Goal: Check status

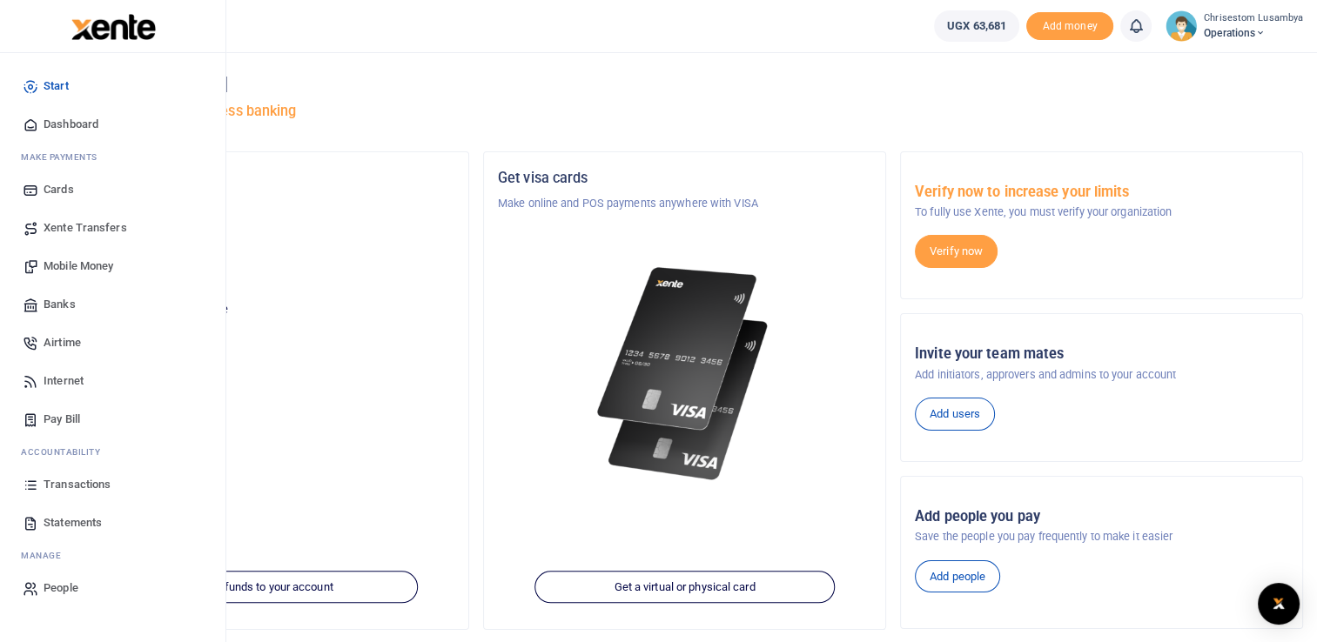
click at [74, 526] on span "Statements" at bounding box center [73, 523] width 58 height 17
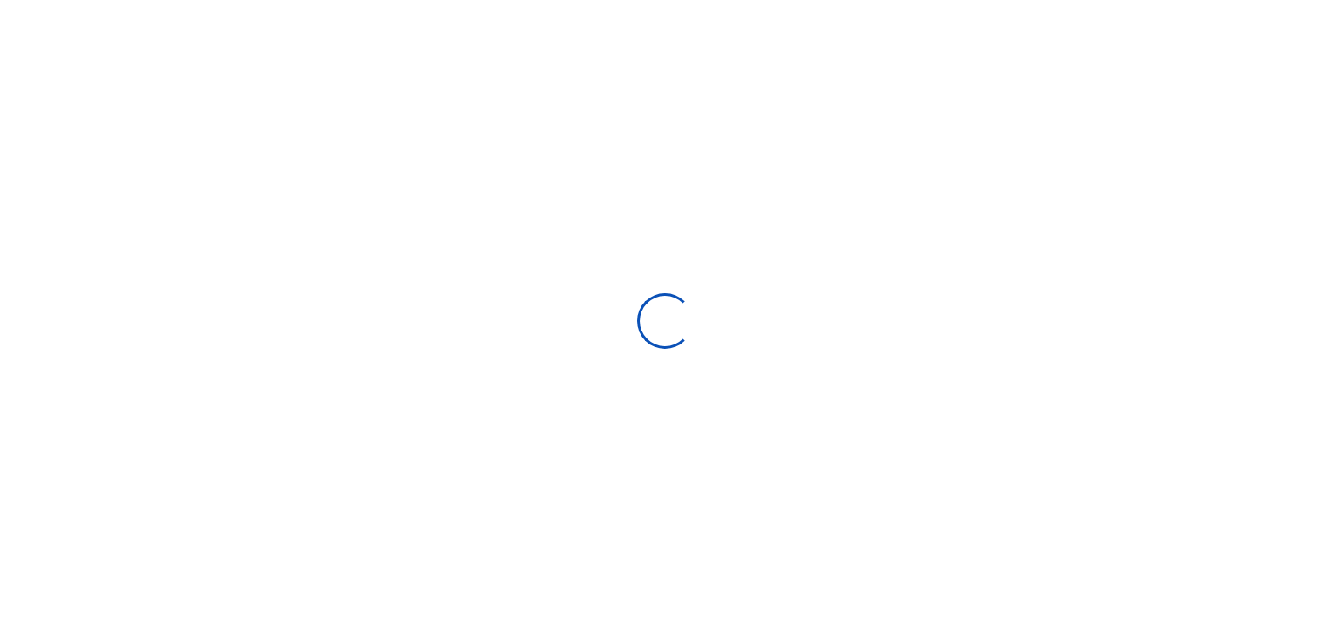
select select "ALL"
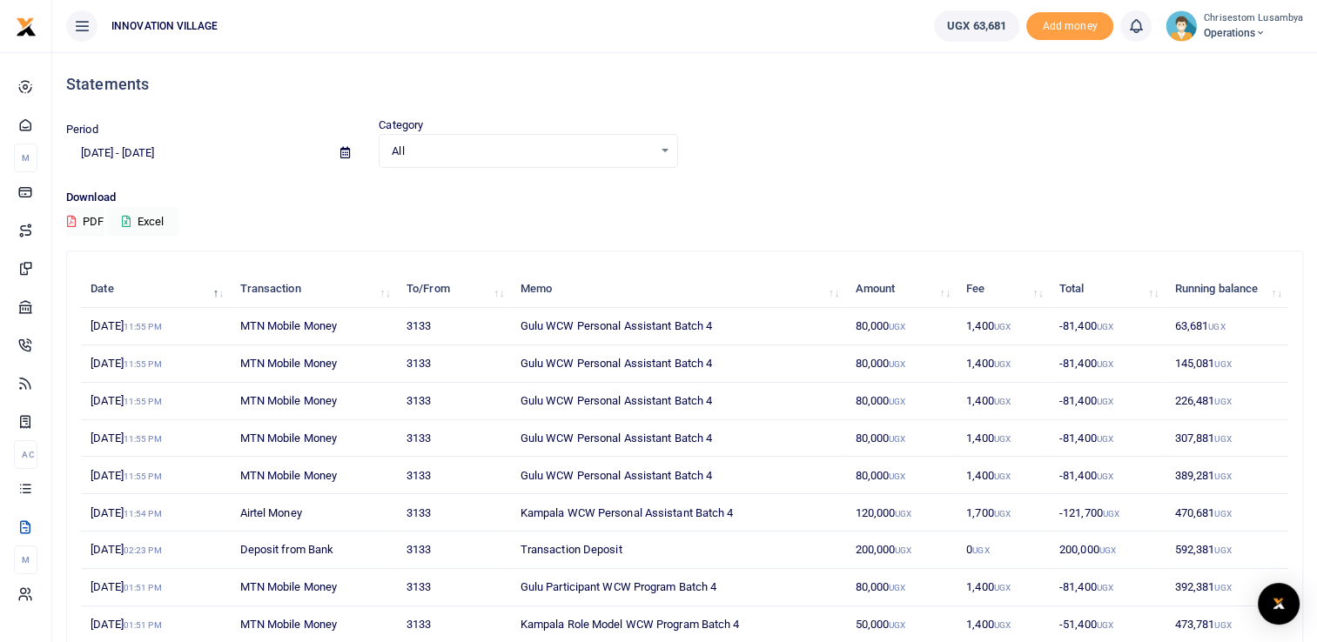
click at [346, 155] on icon at bounding box center [345, 152] width 10 height 11
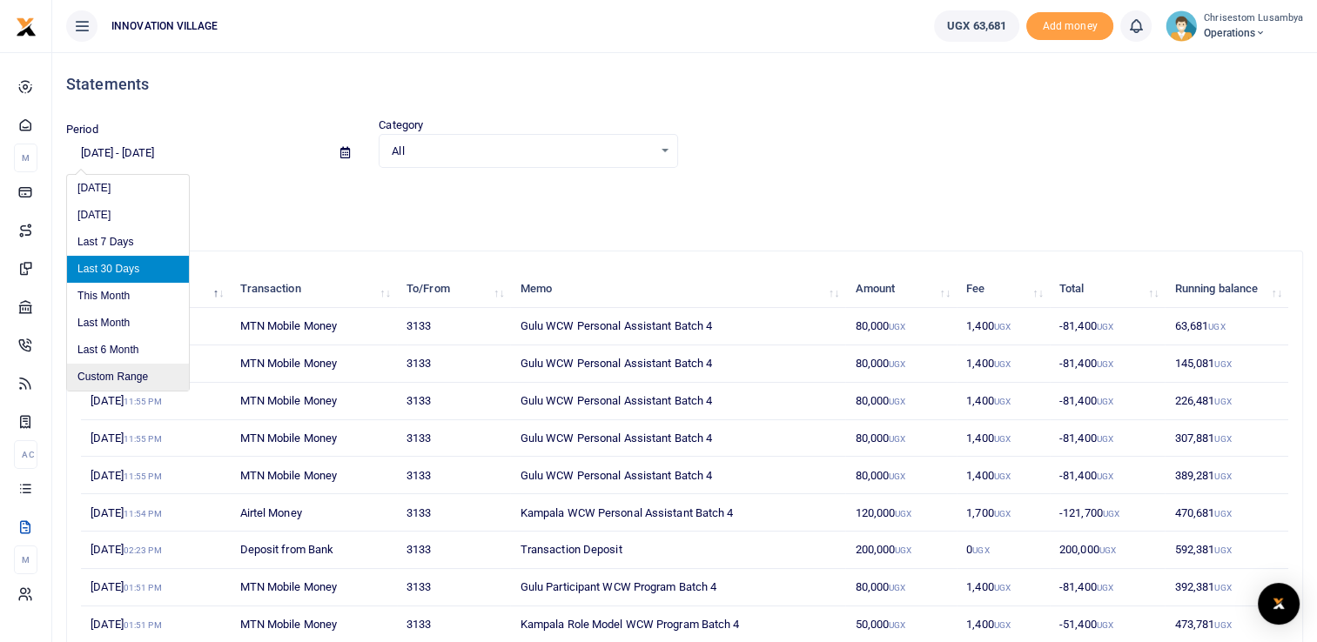
click at [130, 373] on li "Custom Range" at bounding box center [128, 377] width 122 height 27
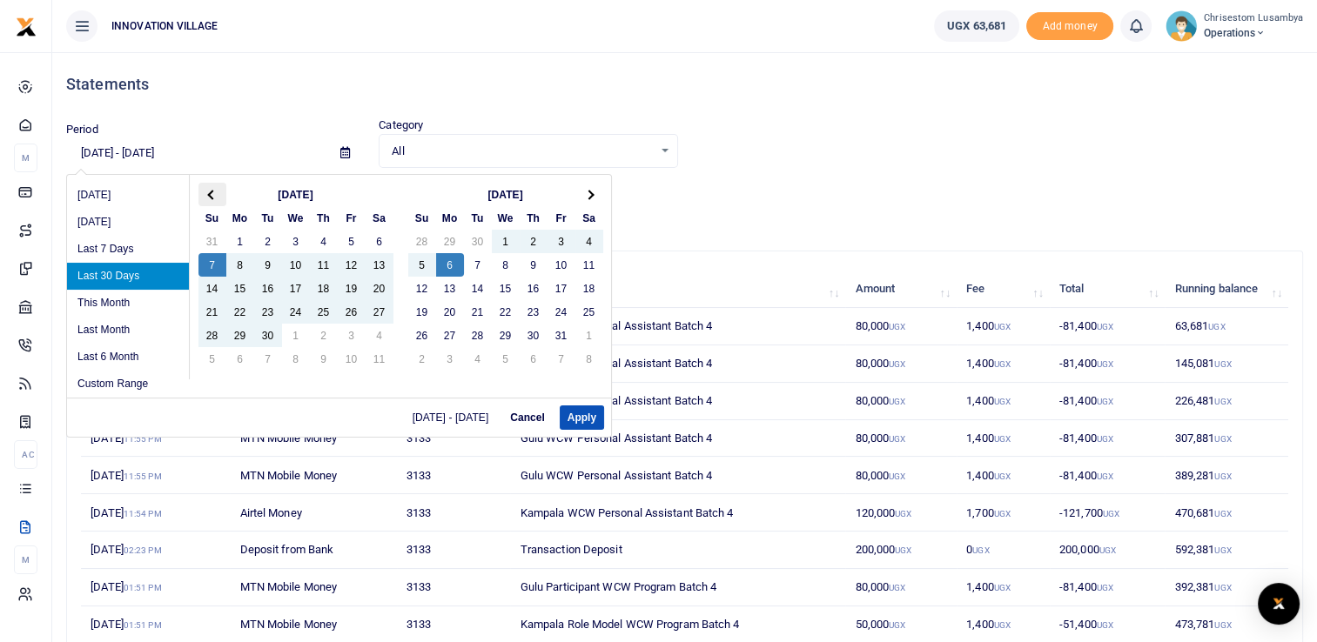
click at [212, 193] on span at bounding box center [212, 195] width 10 height 10
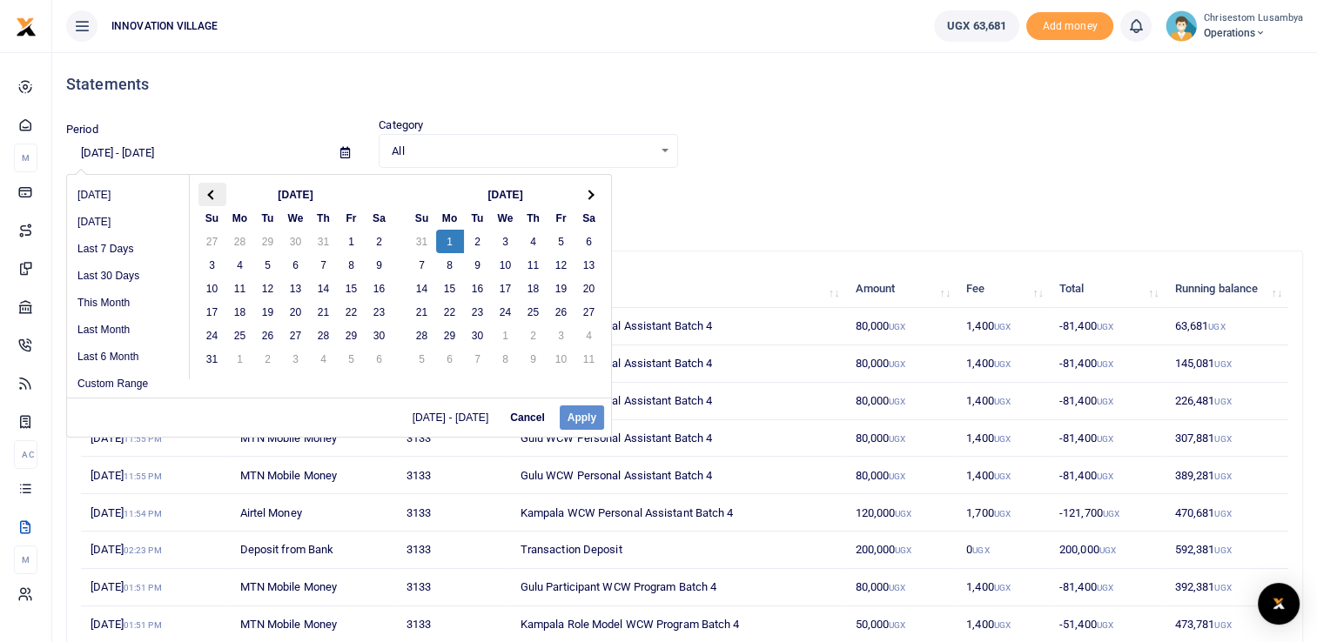
click at [212, 193] on span at bounding box center [212, 195] width 10 height 10
click at [587, 423] on div "07/01/2025 - 07/01/2025 Cancel Apply" at bounding box center [339, 417] width 544 height 39
click at [111, 364] on li "Last 6 Month" at bounding box center [128, 357] width 122 height 27
type input "04/06/2025 - 10/06/2025"
